Goal: Transaction & Acquisition: Book appointment/travel/reservation

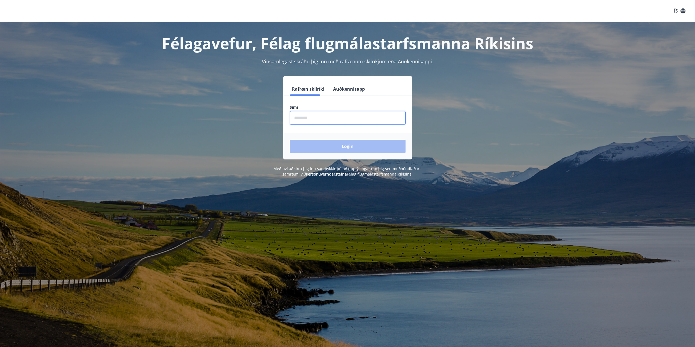
click at [316, 119] on input "phone" at bounding box center [348, 117] width 116 height 13
type input "********"
click at [290, 140] on button "Login" at bounding box center [348, 146] width 116 height 13
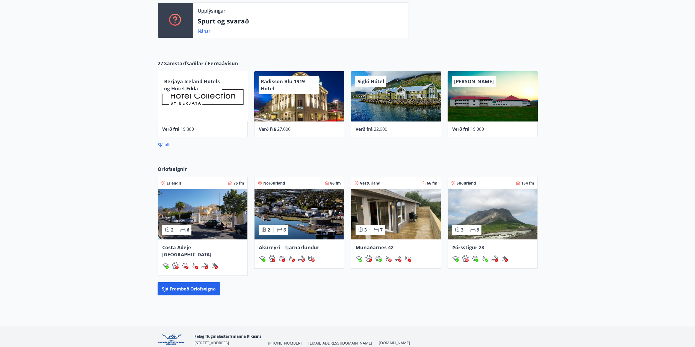
scroll to position [209, 0]
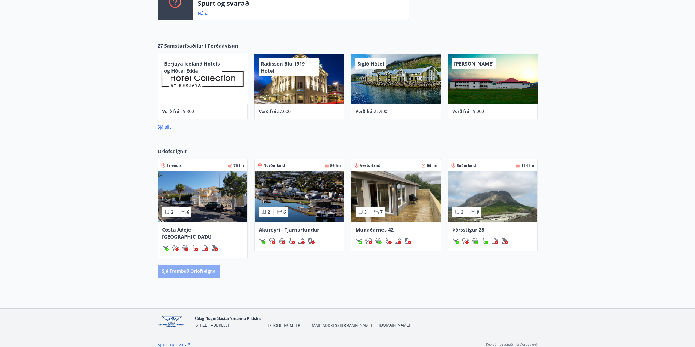
click at [203, 265] on button "Sjá framboð orlofseigna" at bounding box center [189, 271] width 63 height 13
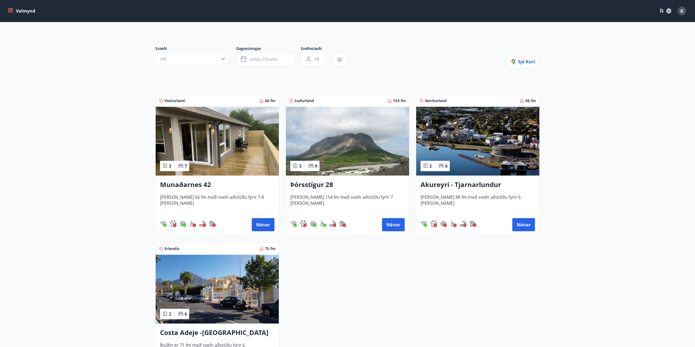
scroll to position [82, 0]
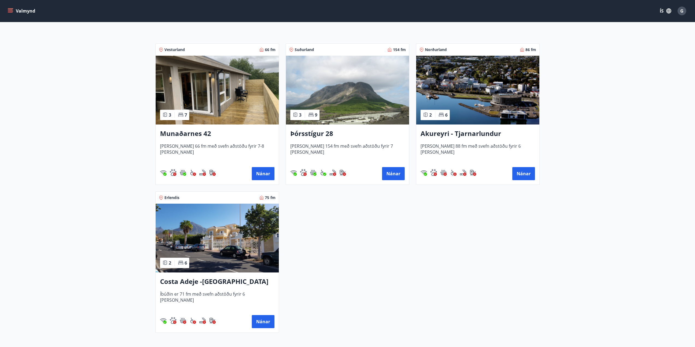
click at [316, 134] on h3 "Þórsstígur 28" at bounding box center [347, 134] width 114 height 10
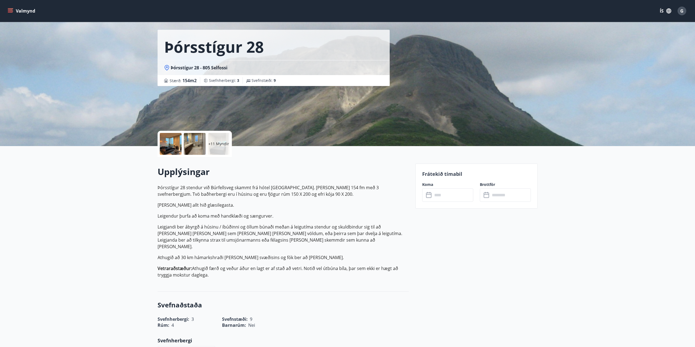
scroll to position [82, 0]
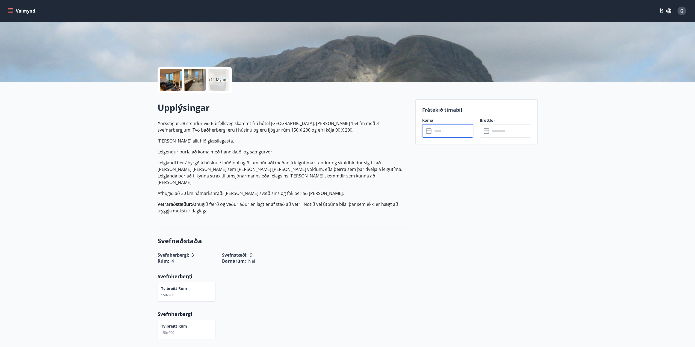
click at [447, 129] on input "text" at bounding box center [453, 130] width 41 height 13
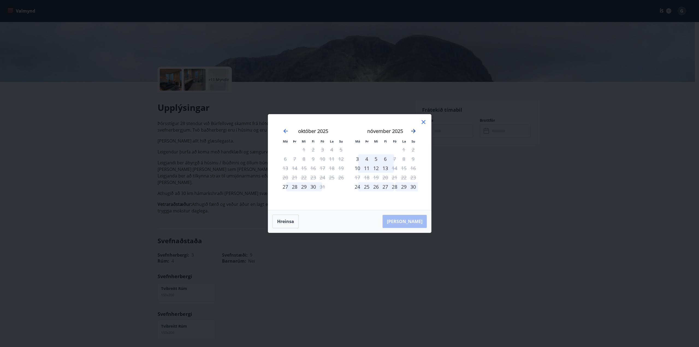
click at [415, 131] on icon "Move forward to switch to the next month." at bounding box center [413, 131] width 4 height 4
click at [413, 131] on icon "Move forward to switch to the next month." at bounding box center [413, 131] width 4 height 4
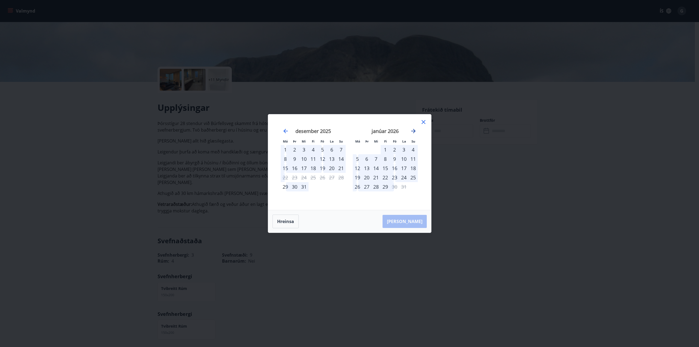
click at [413, 131] on icon "Move forward to switch to the next month." at bounding box center [413, 131] width 4 height 4
click at [423, 123] on icon at bounding box center [423, 122] width 7 height 7
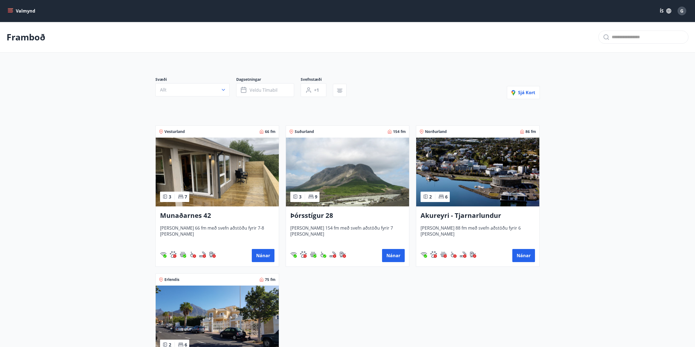
click at [450, 217] on h3 "Akureyri - Tjarnarlundur" at bounding box center [478, 216] width 114 height 10
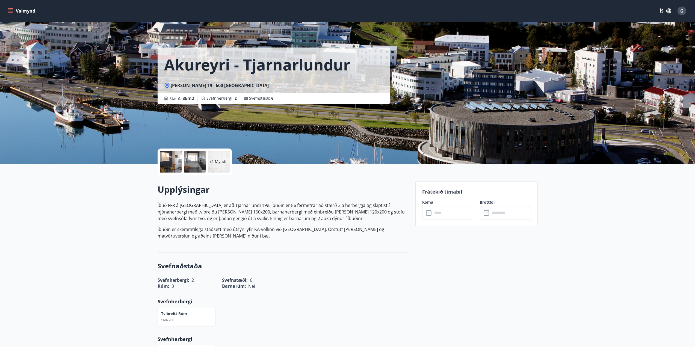
click at [457, 213] on input "text" at bounding box center [453, 212] width 41 height 13
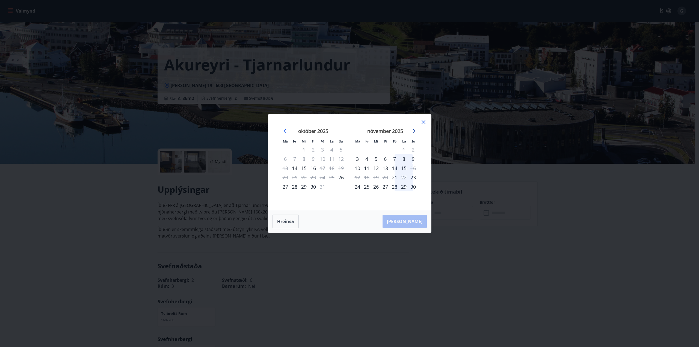
click at [413, 132] on icon "Move forward to switch to the next month." at bounding box center [413, 131] width 7 height 7
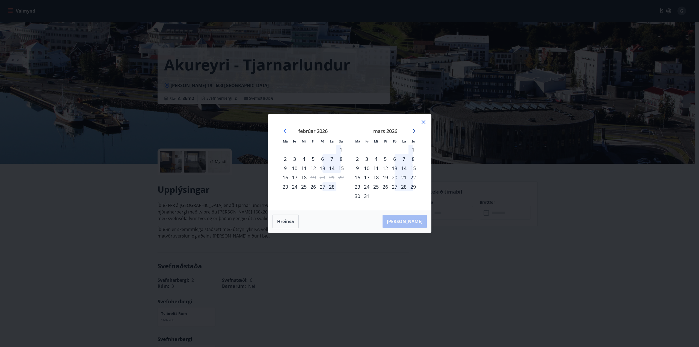
click at [413, 131] on icon "Move forward to switch to the next month." at bounding box center [413, 131] width 4 height 4
click at [294, 197] on div "31" at bounding box center [294, 196] width 9 height 9
click at [296, 197] on div "31" at bounding box center [294, 196] width 9 height 9
click at [376, 150] on div "1" at bounding box center [376, 149] width 9 height 9
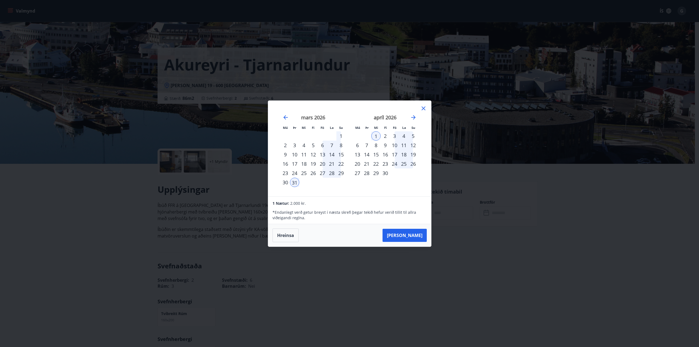
click at [375, 135] on div "1" at bounding box center [376, 135] width 9 height 9
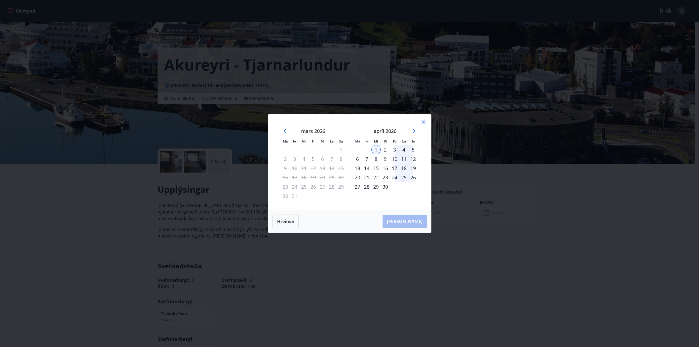
click at [366, 160] on div "7" at bounding box center [366, 158] width 9 height 9
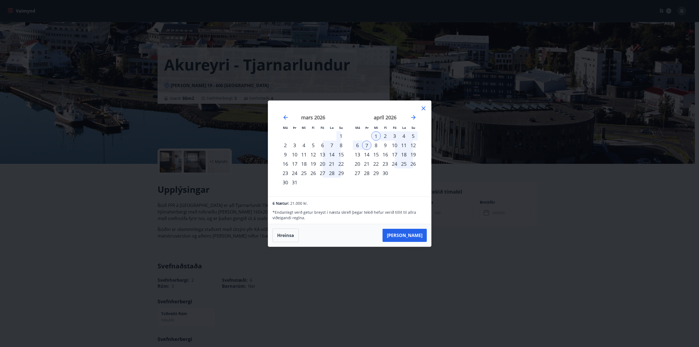
click at [359, 145] on div "6" at bounding box center [357, 145] width 9 height 9
click at [377, 134] on div "1" at bounding box center [376, 135] width 9 height 9
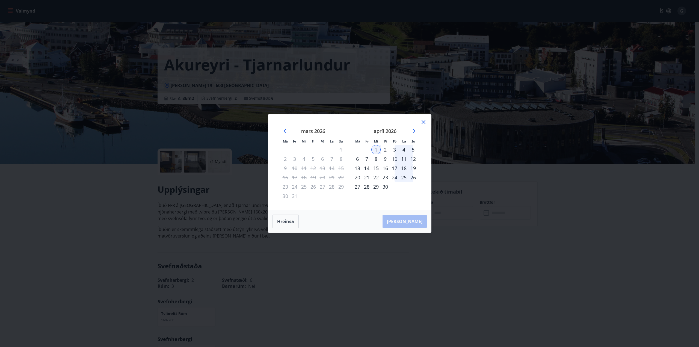
click at [358, 157] on div "6" at bounding box center [357, 158] width 9 height 9
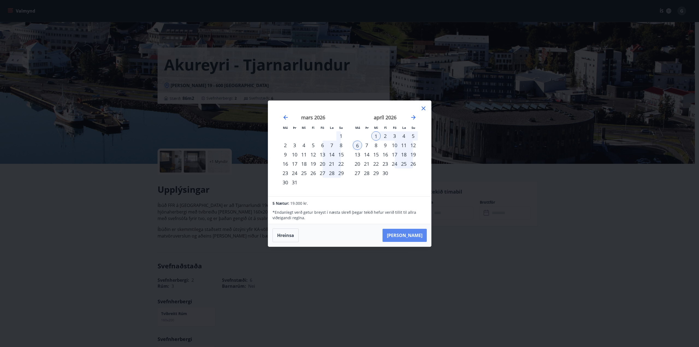
click at [412, 238] on button "[PERSON_NAME]" at bounding box center [405, 235] width 44 height 13
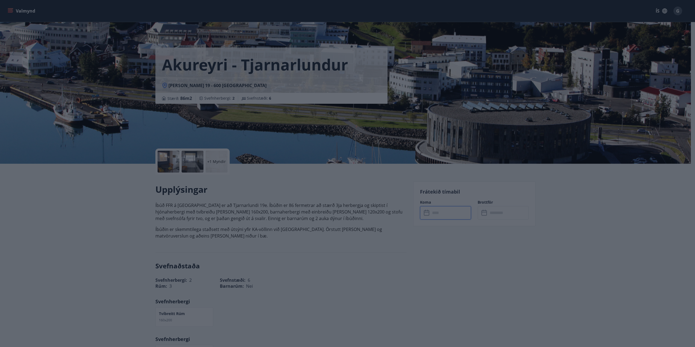
type input "******"
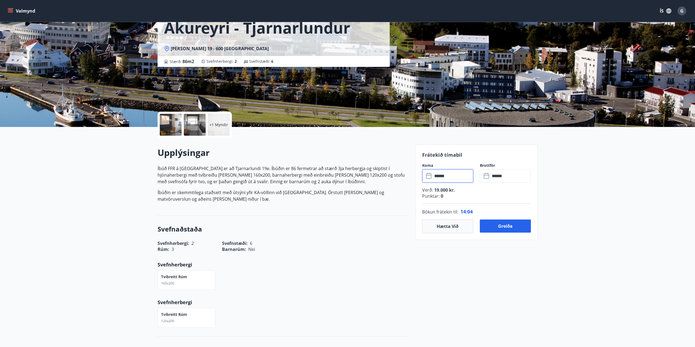
scroll to position [27, 0]
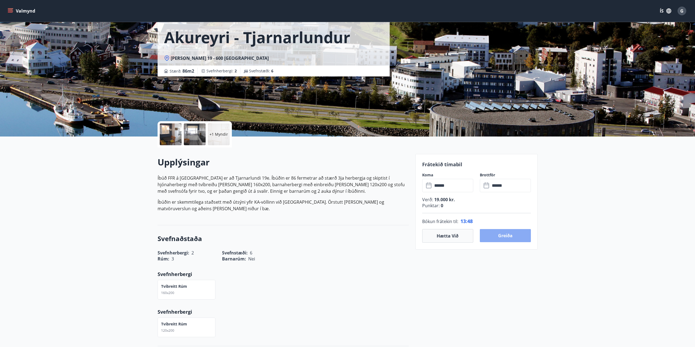
click at [499, 239] on button "Greiða" at bounding box center [505, 235] width 51 height 13
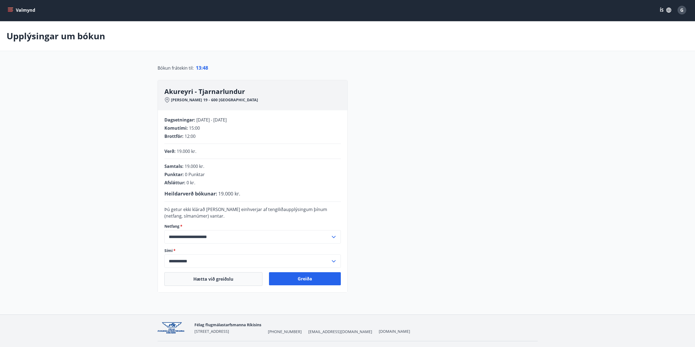
scroll to position [14, 0]
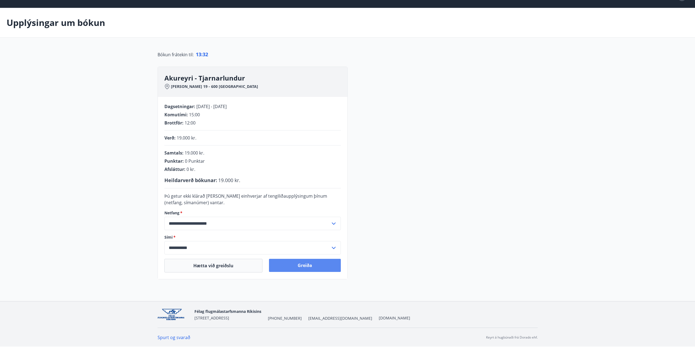
click at [305, 267] on button "Greiða" at bounding box center [305, 265] width 72 height 13
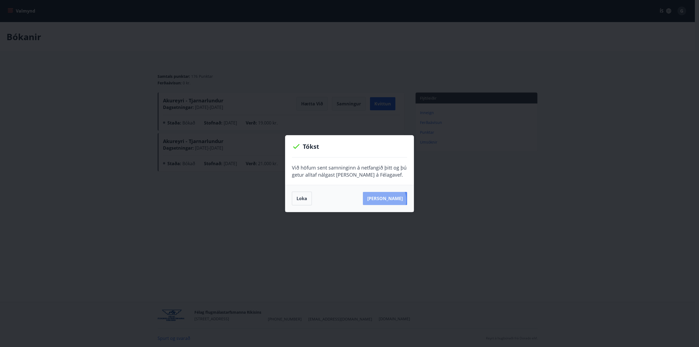
click at [393, 200] on button "Sjá samning" at bounding box center [385, 198] width 44 height 13
click at [299, 199] on button "Loka" at bounding box center [302, 199] width 20 height 14
